Goal: Task Accomplishment & Management: Manage account settings

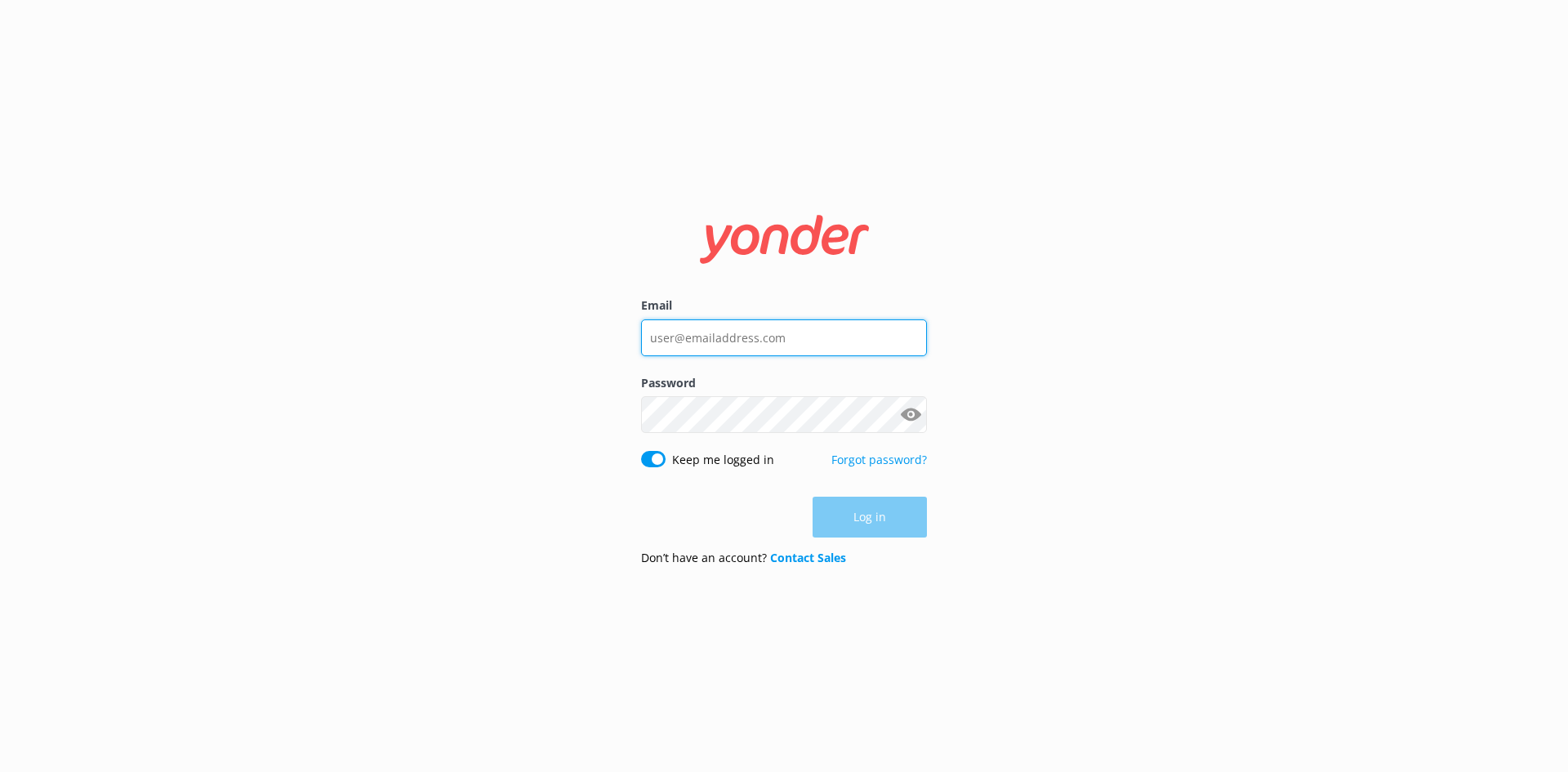
drag, startPoint x: 824, startPoint y: 325, endPoint x: 784, endPoint y: 343, distance: 43.9
click at [817, 331] on input "Email" at bounding box center [784, 337] width 286 height 37
type input "[EMAIL_ADDRESS][DOMAIN_NAME]"
